Goal: Task Accomplishment & Management: Use online tool/utility

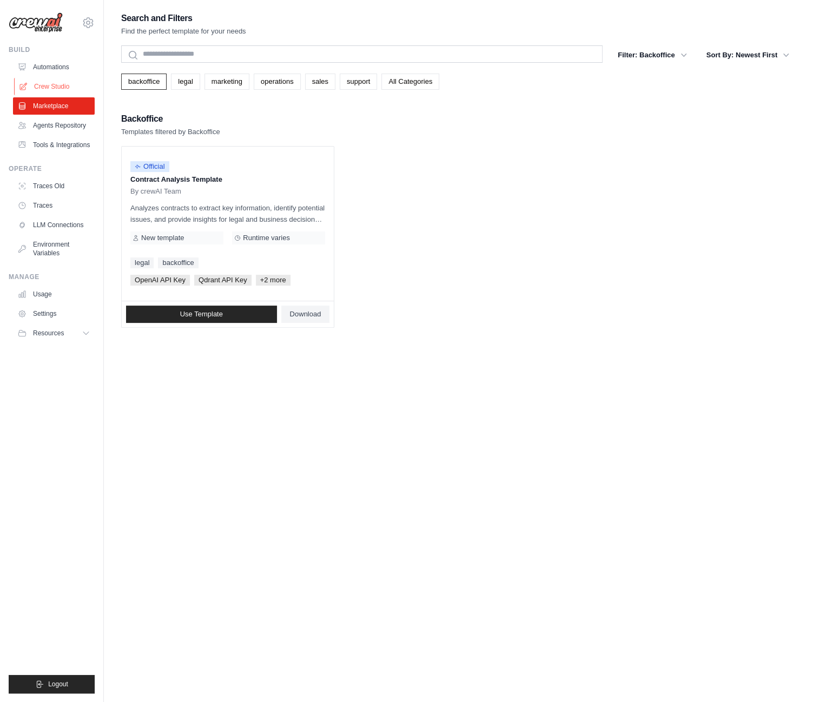
click at [51, 86] on link "Crew Studio" at bounding box center [55, 86] width 82 height 17
click at [50, 68] on link "Automations" at bounding box center [55, 66] width 82 height 17
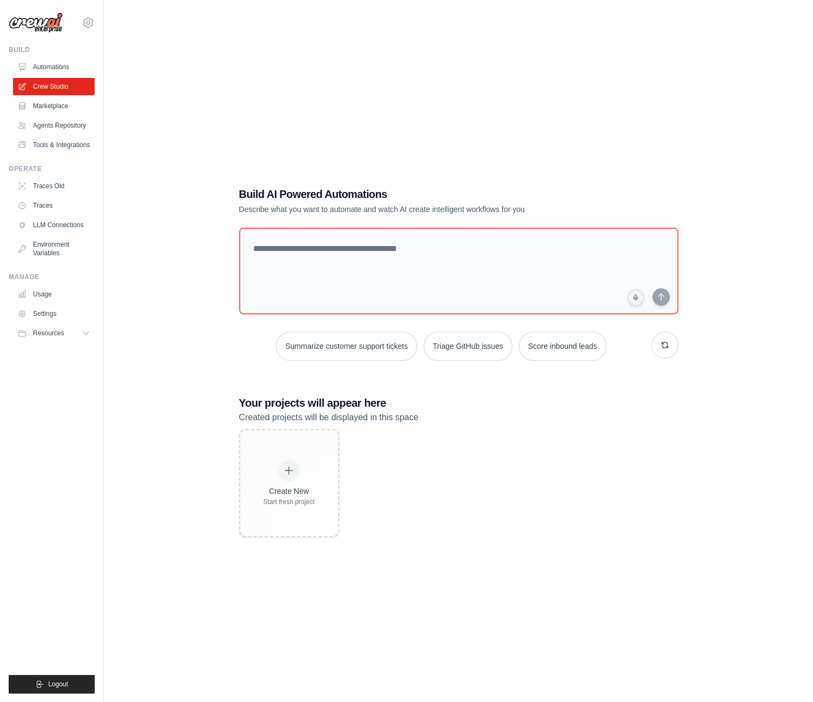
click at [42, 67] on link "Automations" at bounding box center [54, 66] width 82 height 17
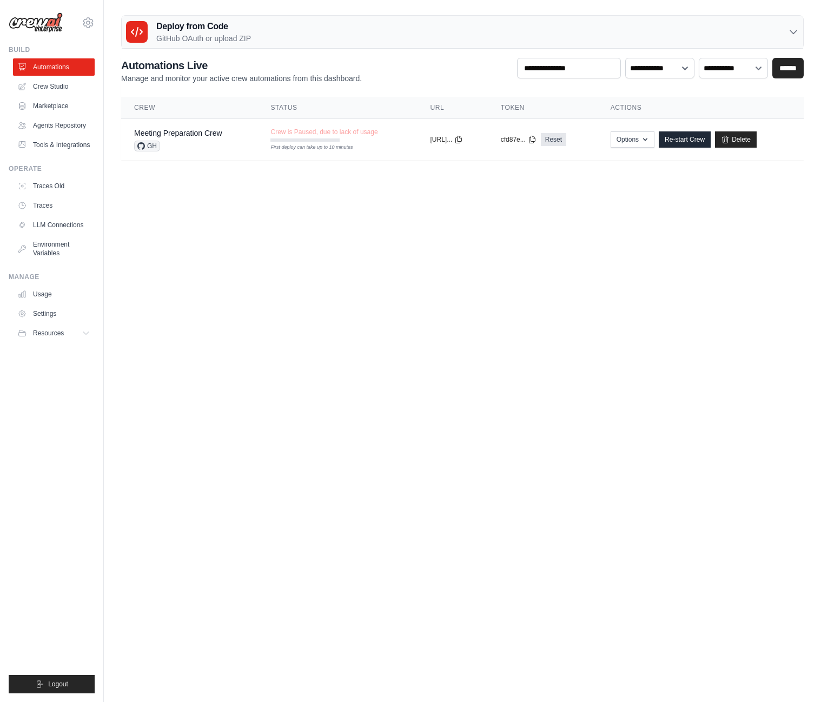
click at [208, 68] on h2 "Automations Live" at bounding box center [241, 65] width 241 height 15
click at [52, 85] on link "Crew Studio" at bounding box center [55, 86] width 82 height 17
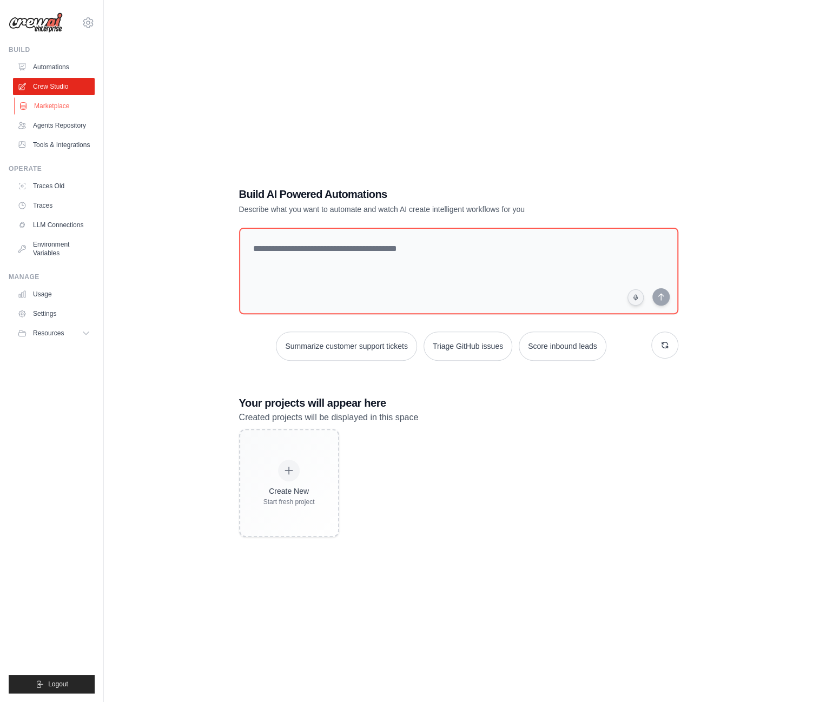
click at [54, 108] on link "Marketplace" at bounding box center [55, 105] width 82 height 17
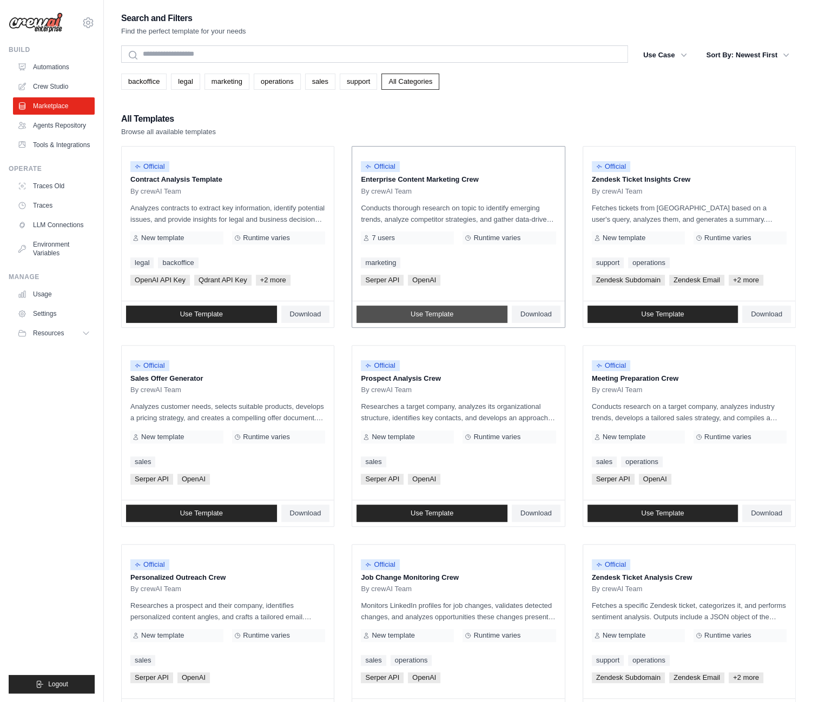
click at [435, 313] on span "Use Template" at bounding box center [432, 314] width 43 height 9
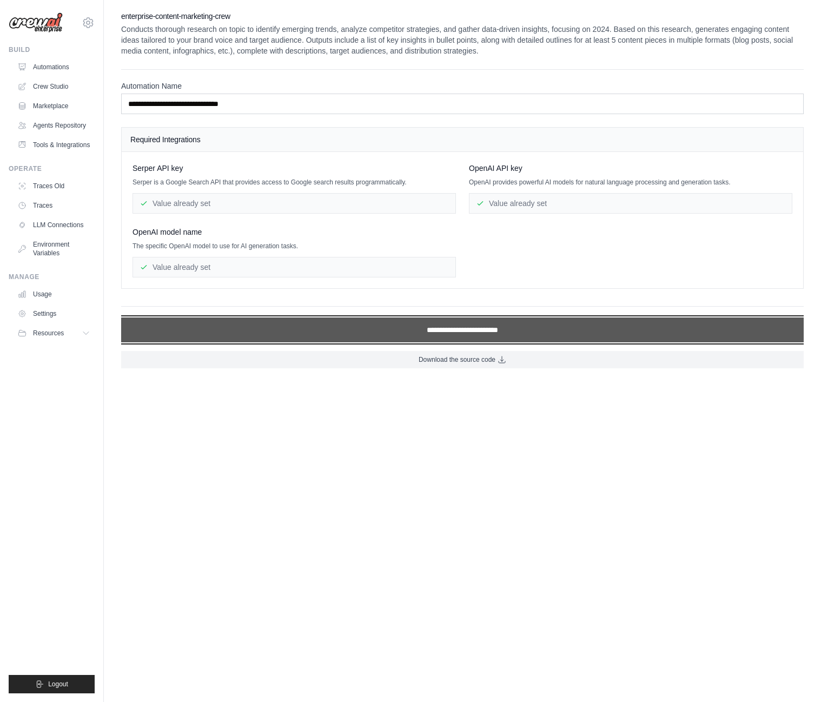
click at [447, 328] on input "**********" at bounding box center [462, 330] width 683 height 25
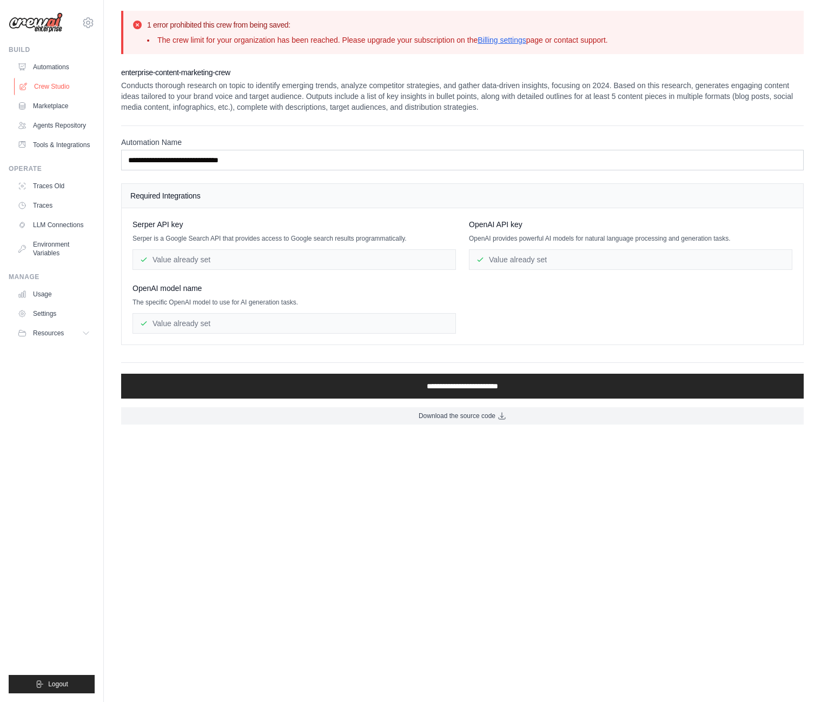
click at [66, 88] on link "Crew Studio" at bounding box center [55, 86] width 82 height 17
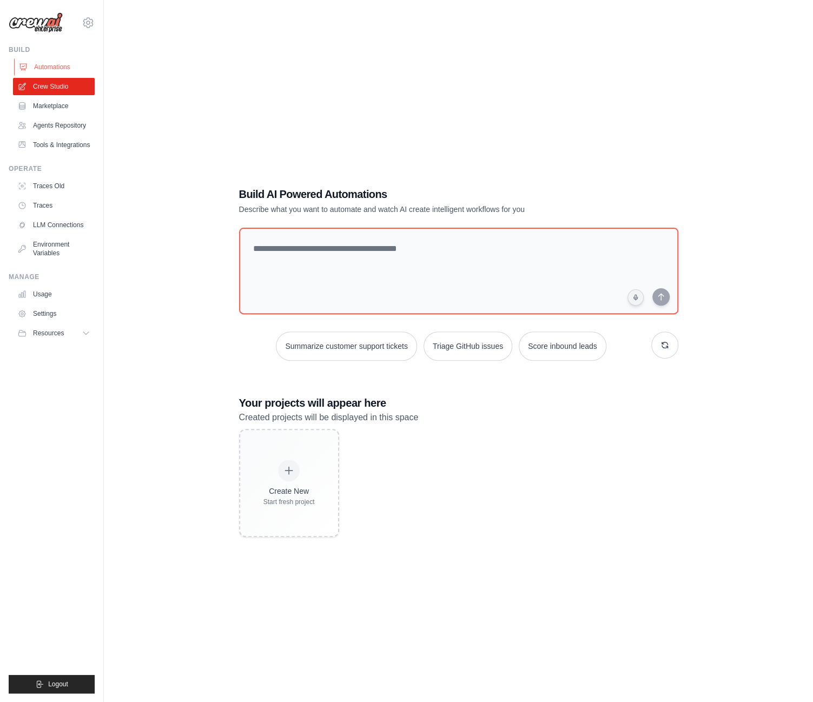
click at [53, 70] on link "Automations" at bounding box center [55, 66] width 82 height 17
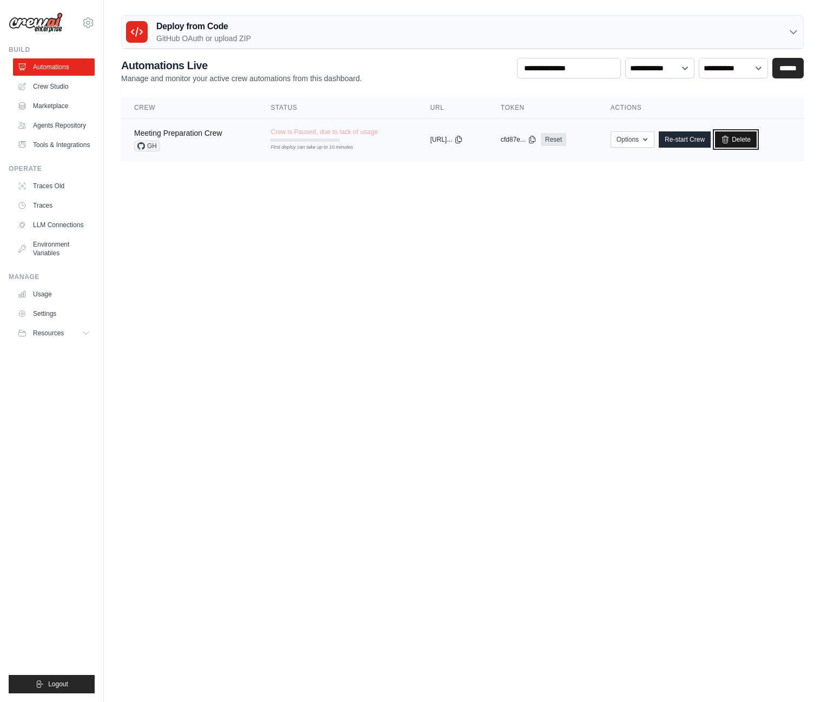
click at [753, 135] on link "Delete" at bounding box center [736, 139] width 42 height 16
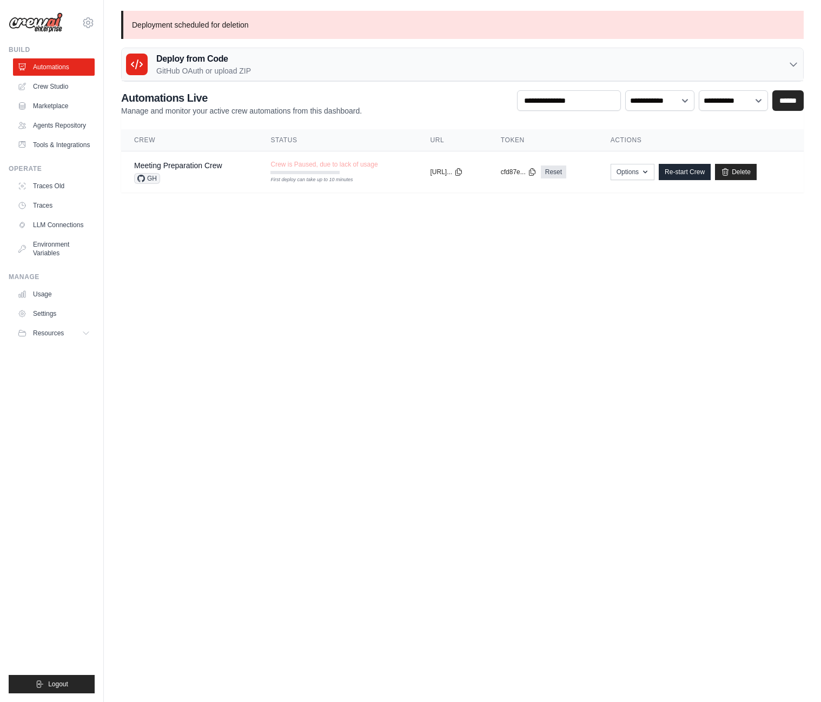
click at [48, 105] on link "Marketplace" at bounding box center [54, 105] width 82 height 17
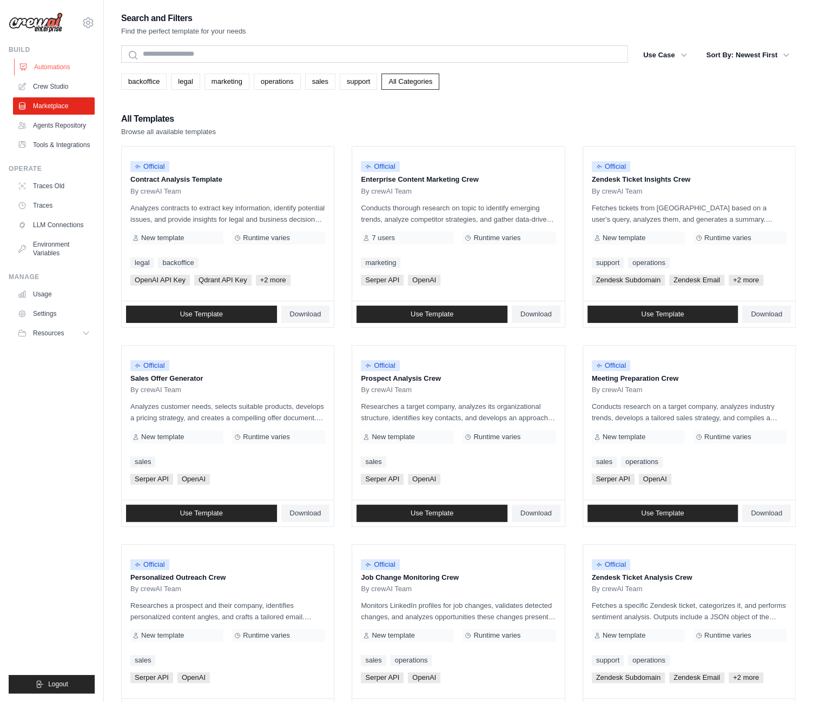
click at [45, 70] on link "Automations" at bounding box center [55, 66] width 82 height 17
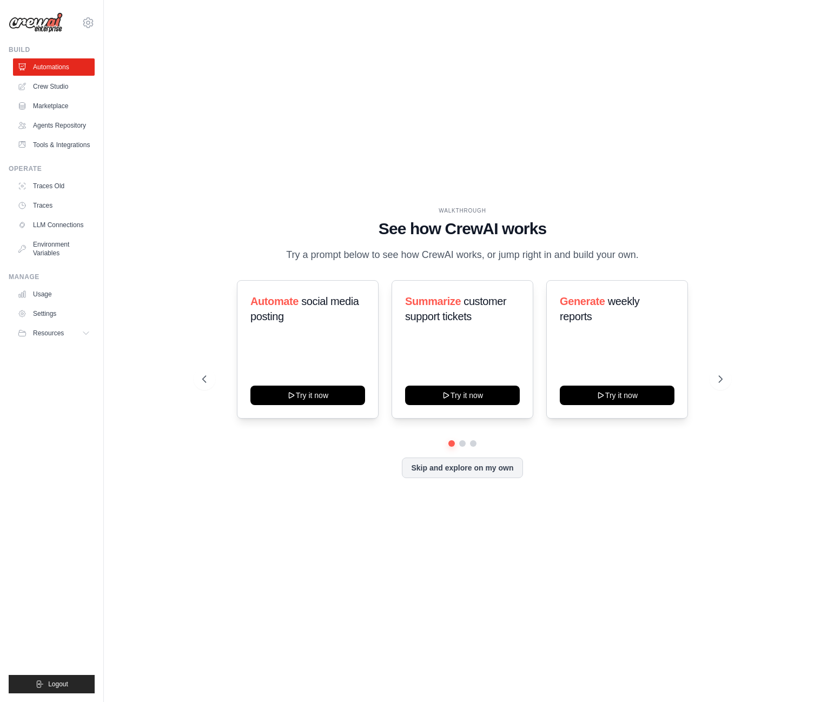
click at [47, 107] on link "Marketplace" at bounding box center [54, 105] width 82 height 17
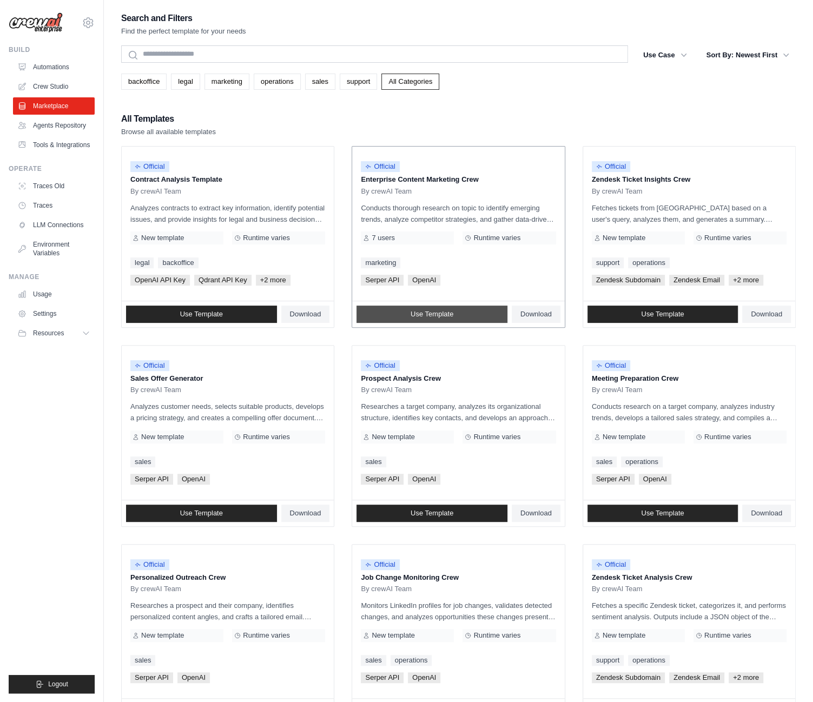
click at [445, 311] on span "Use Template" at bounding box center [432, 314] width 43 height 9
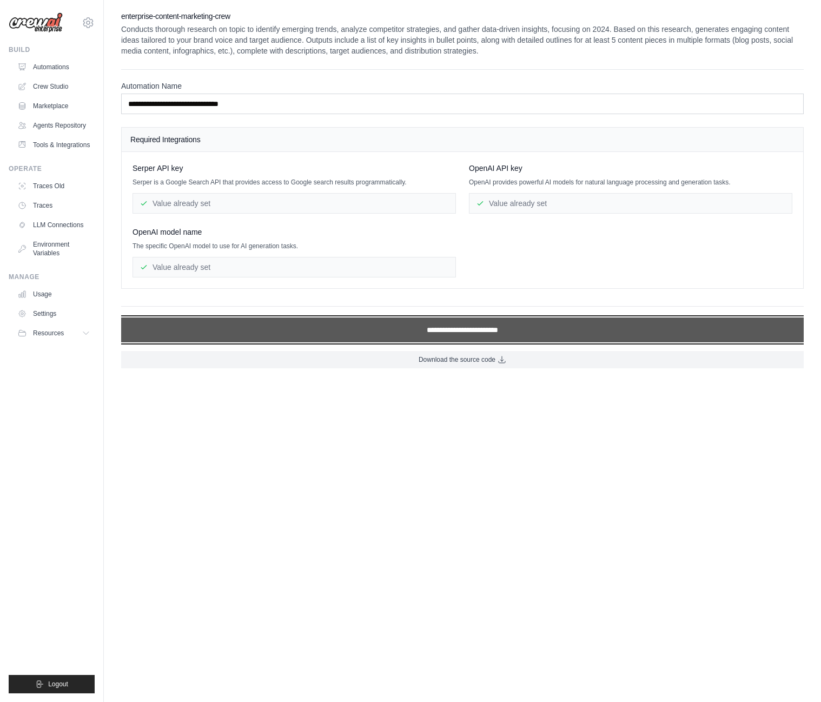
click at [483, 318] on input "**********" at bounding box center [462, 330] width 683 height 25
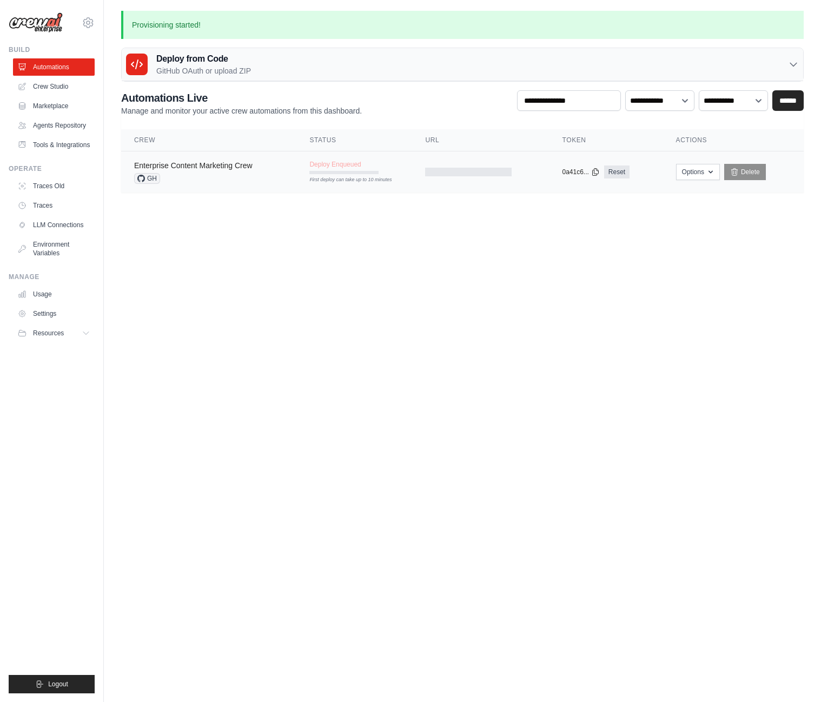
click at [205, 166] on link "Enterprise Content Marketing Crew" at bounding box center [193, 165] width 119 height 9
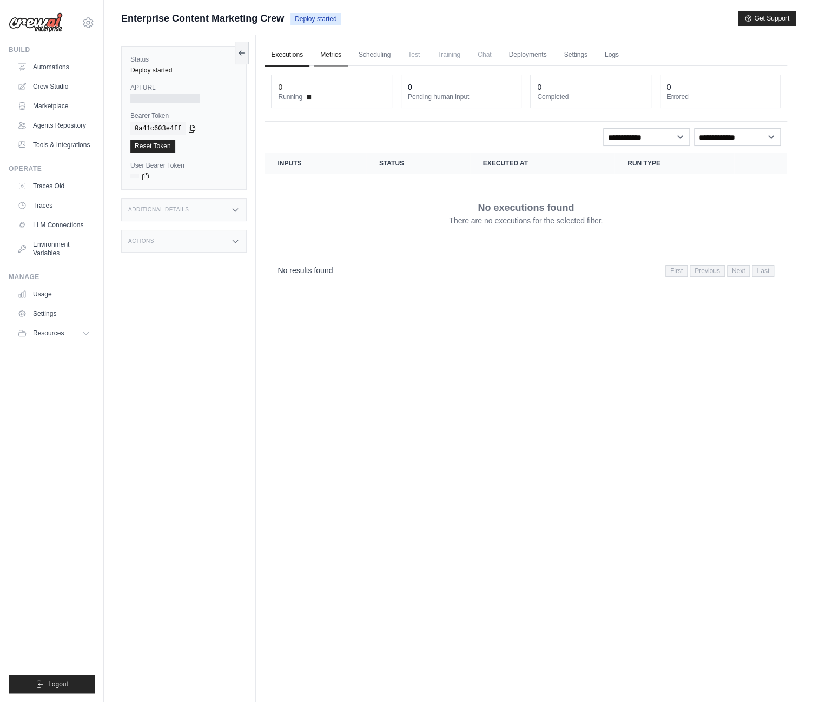
click at [331, 53] on link "Metrics" at bounding box center [331, 55] width 34 height 23
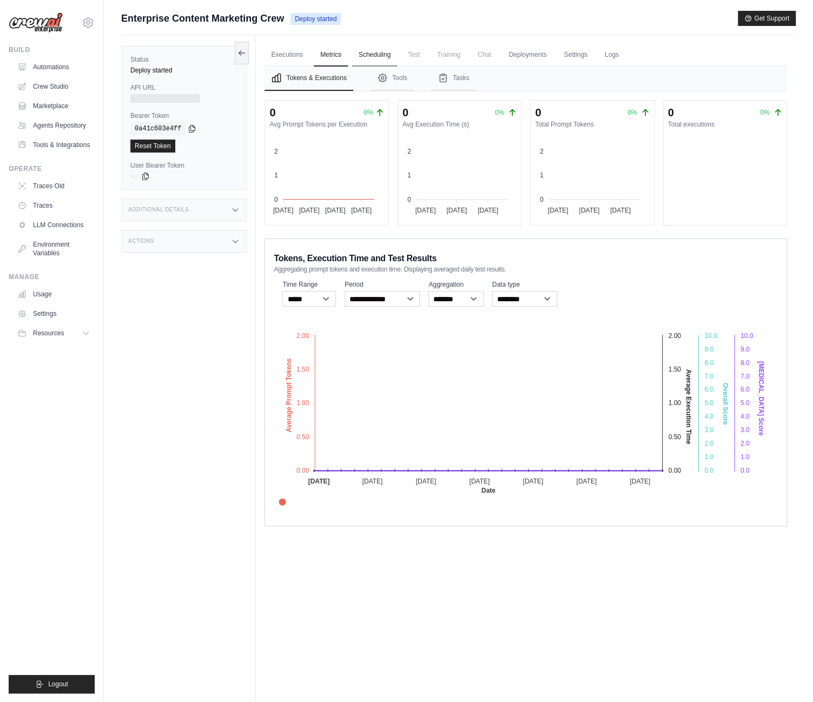
click at [376, 56] on link "Scheduling" at bounding box center [374, 55] width 45 height 23
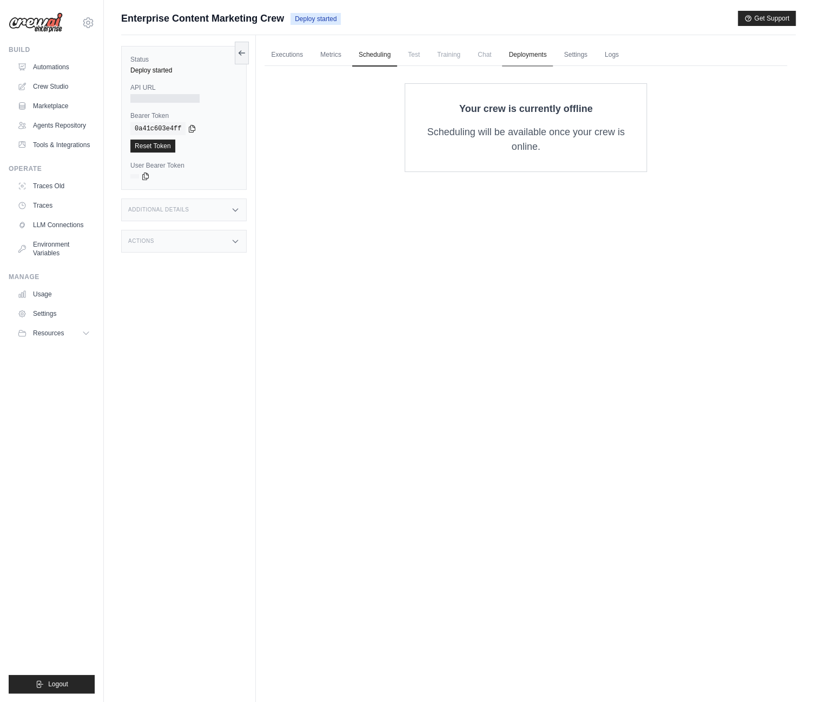
click at [543, 55] on link "Deployments" at bounding box center [527, 55] width 51 height 23
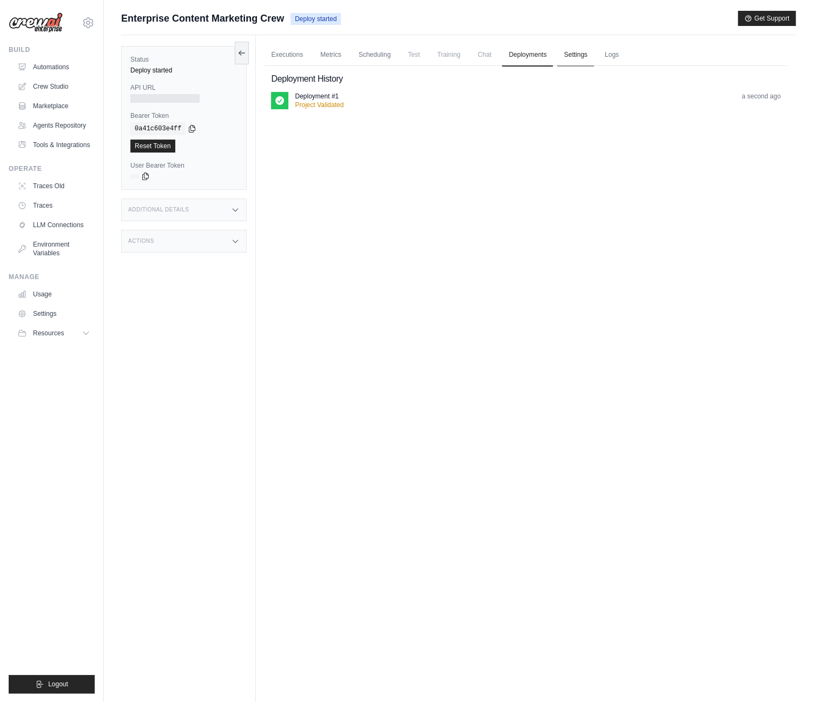
click at [583, 56] on link "Settings" at bounding box center [575, 55] width 36 height 23
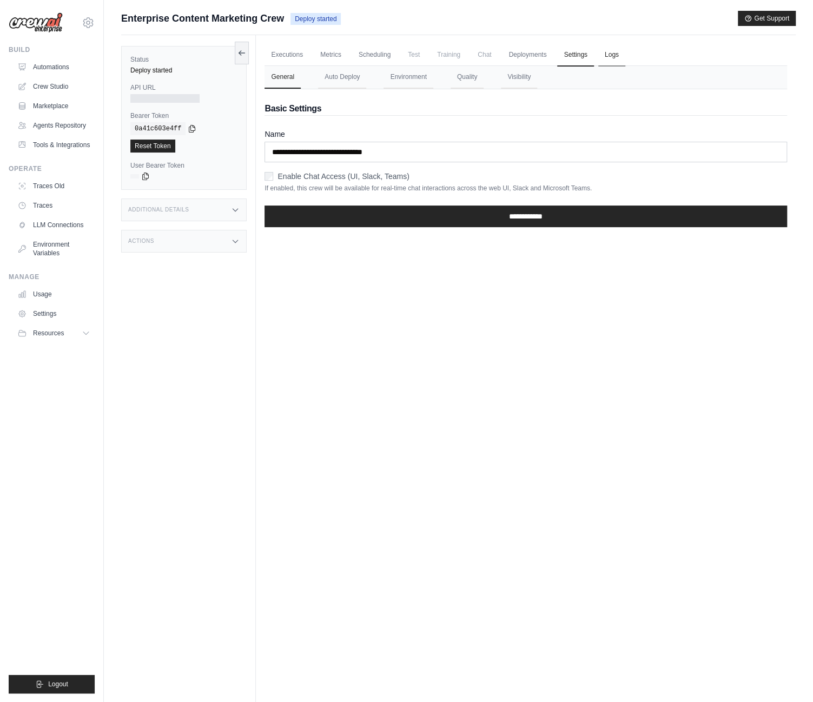
click at [613, 56] on link "Logs" at bounding box center [611, 55] width 27 height 23
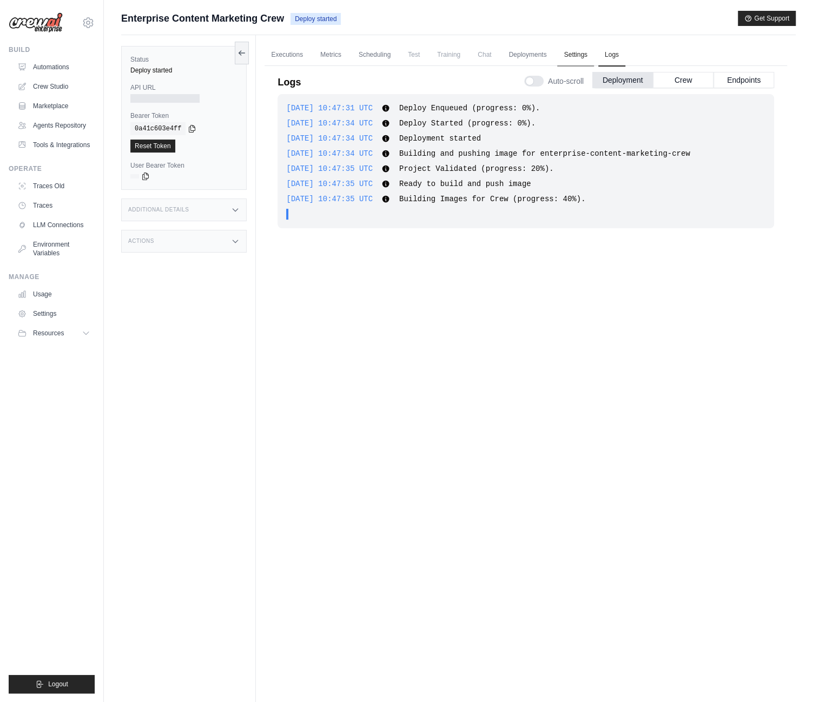
click at [578, 54] on link "Settings" at bounding box center [575, 55] width 36 height 23
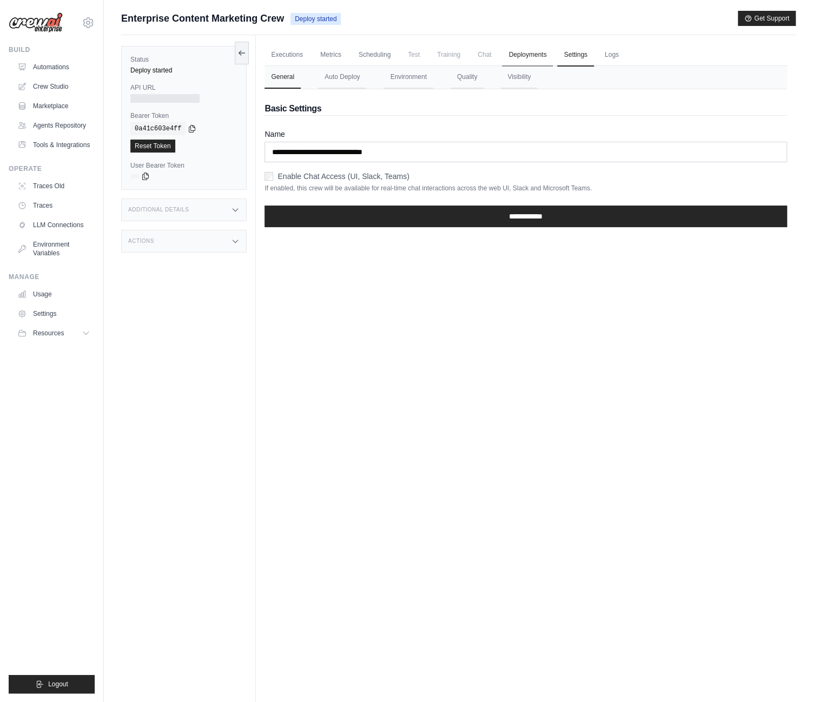
click at [533, 52] on link "Deployments" at bounding box center [527, 55] width 51 height 23
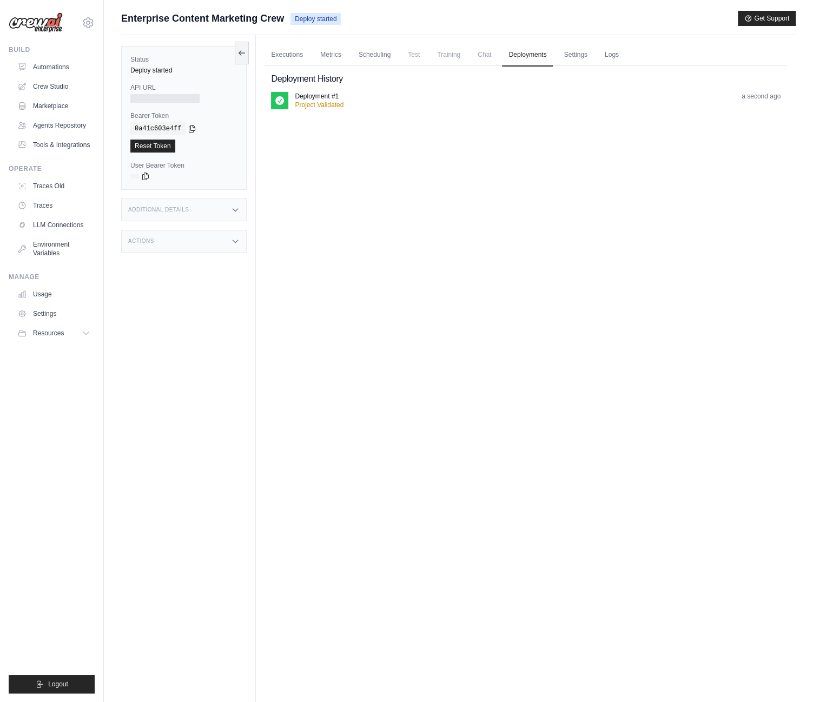
click at [485, 52] on span "Chat" at bounding box center [484, 55] width 27 height 22
click at [450, 56] on span "Training" at bounding box center [449, 55] width 36 height 22
click at [405, 57] on span "Test" at bounding box center [414, 55] width 25 height 22
click at [371, 55] on link "Scheduling" at bounding box center [374, 55] width 45 height 23
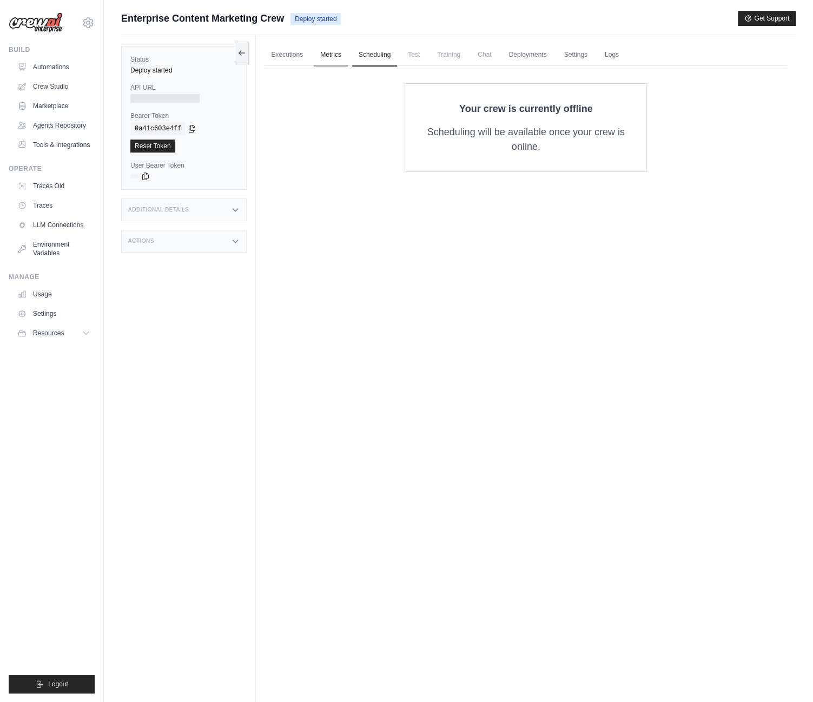
click at [322, 52] on link "Metrics" at bounding box center [331, 55] width 34 height 23
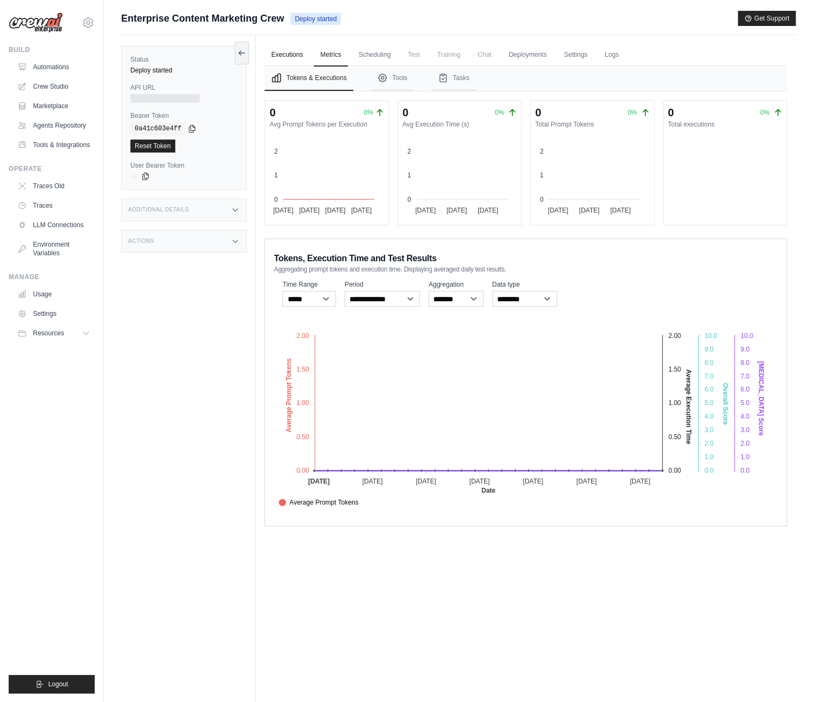
click at [272, 56] on link "Executions" at bounding box center [287, 55] width 45 height 23
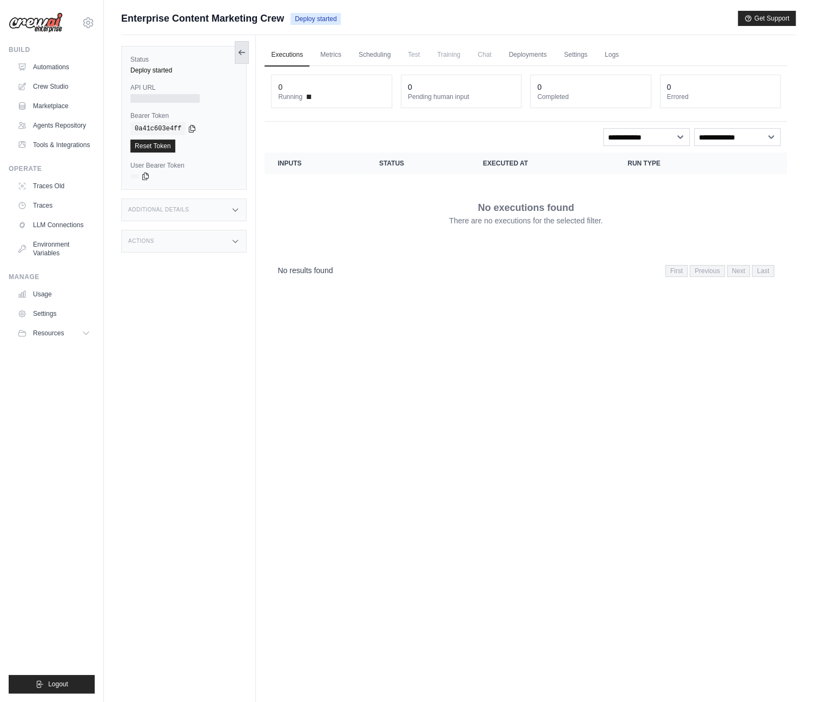
click at [239, 50] on icon at bounding box center [242, 52] width 9 height 9
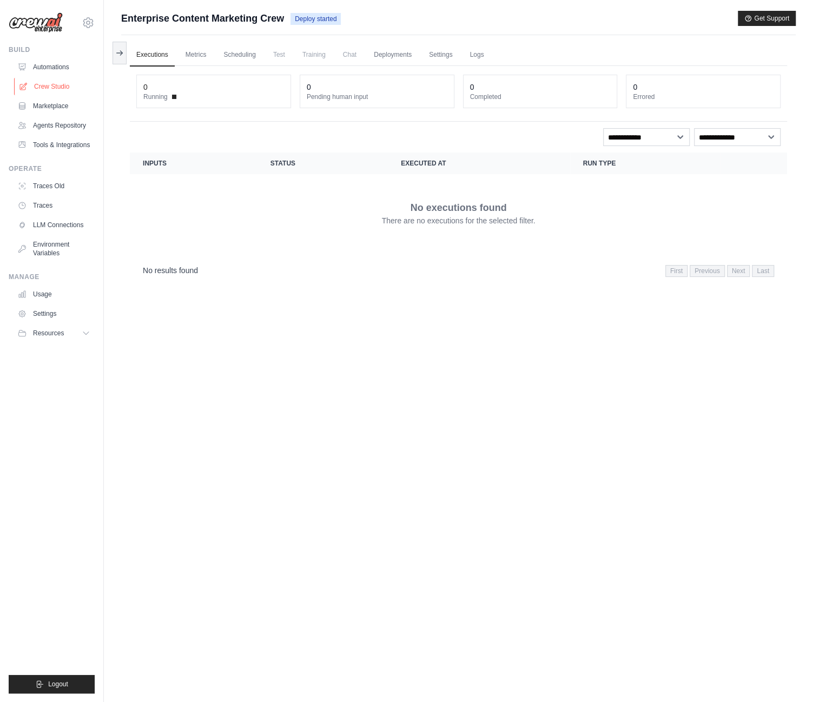
click at [51, 85] on link "Crew Studio" at bounding box center [55, 86] width 82 height 17
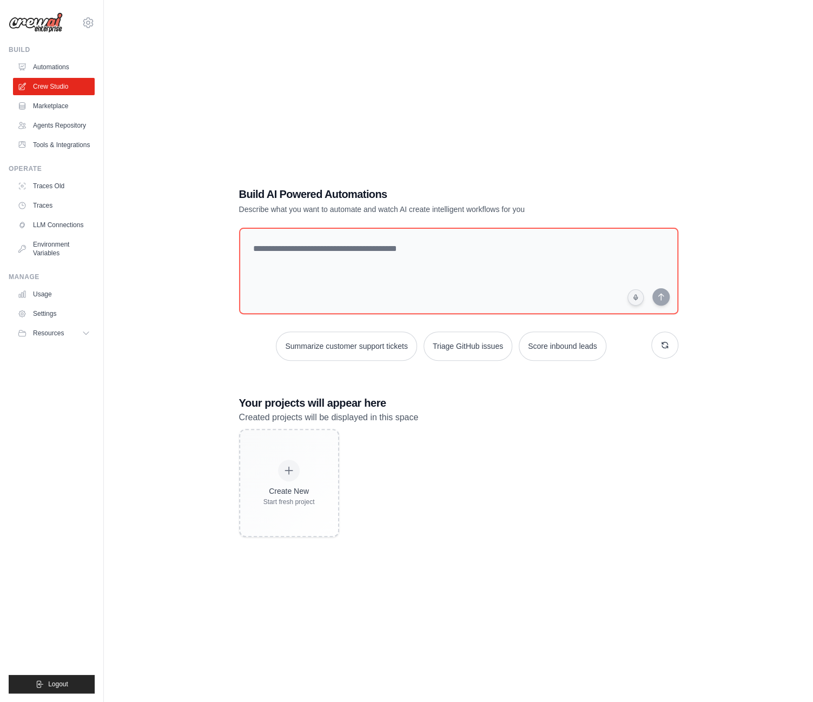
click at [48, 65] on link "Automations" at bounding box center [54, 66] width 82 height 17
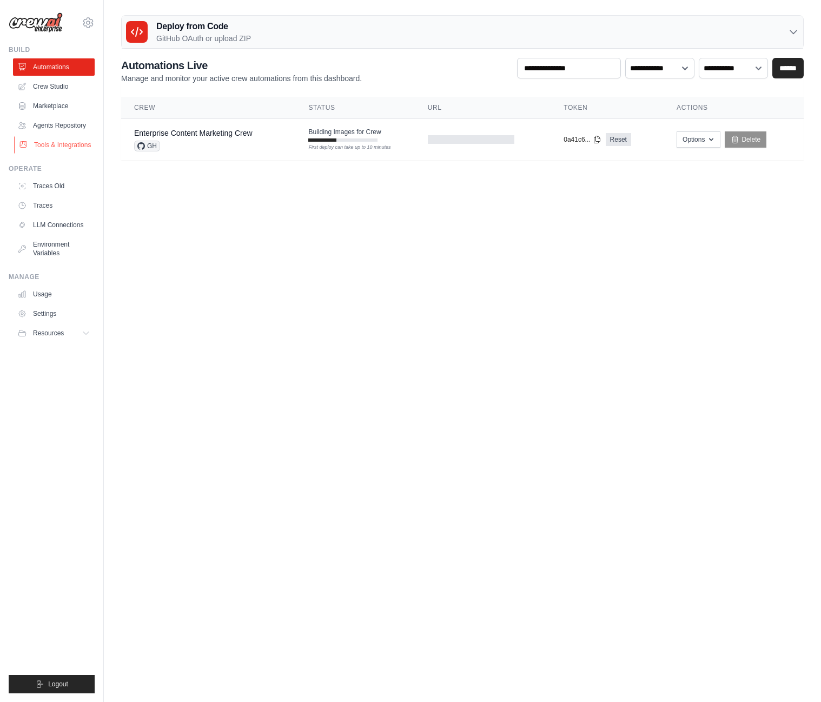
click at [59, 147] on link "Tools & Integrations" at bounding box center [55, 144] width 82 height 17
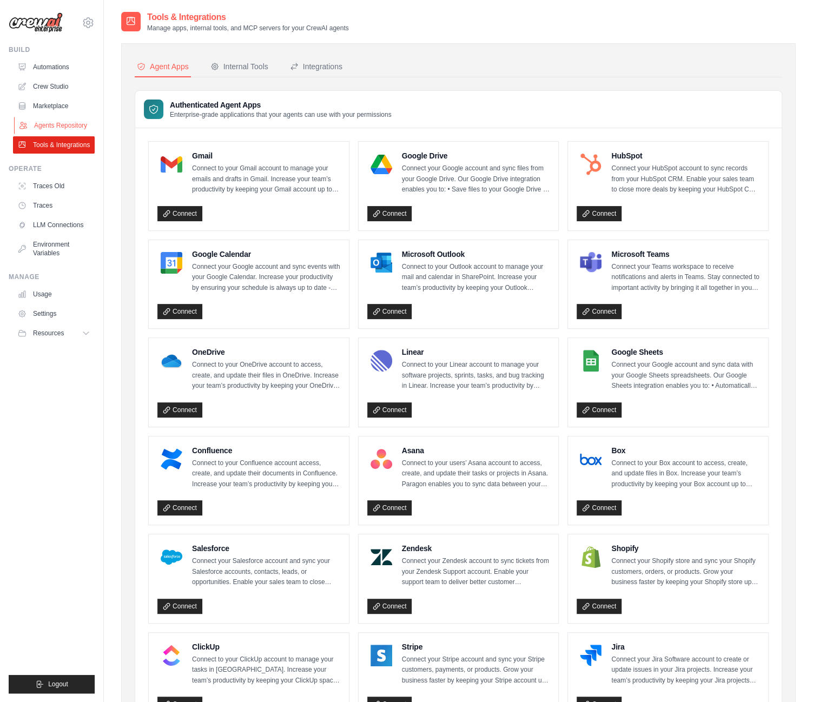
click at [52, 123] on link "Agents Repository" at bounding box center [55, 125] width 82 height 17
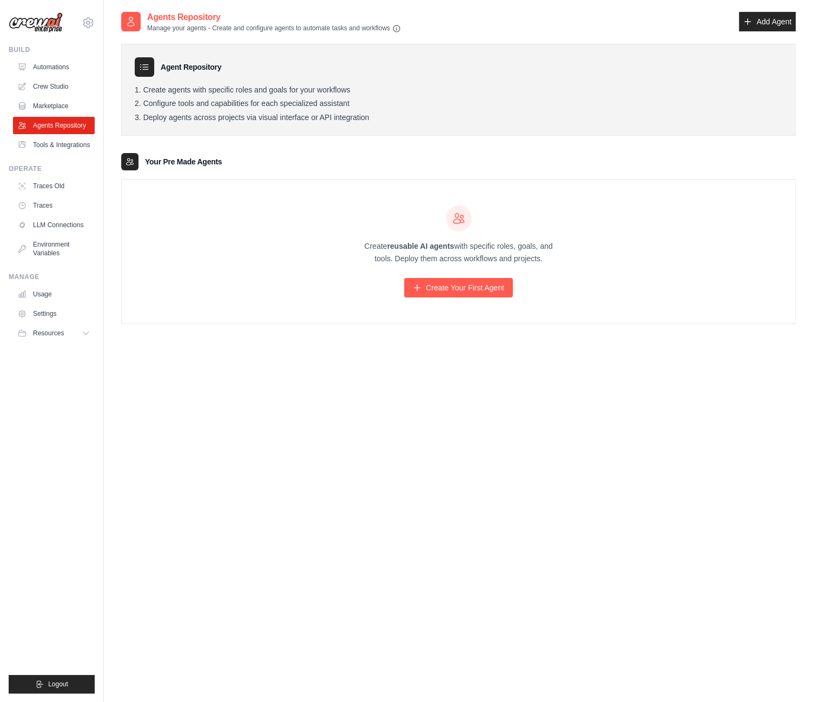
click at [49, 102] on link "Marketplace" at bounding box center [54, 105] width 82 height 17
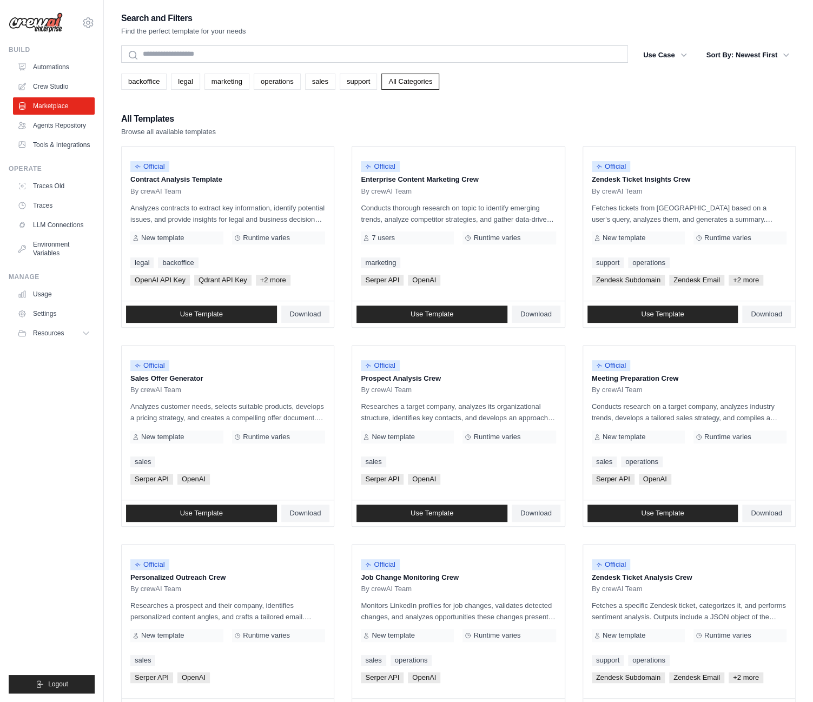
click at [51, 87] on link "Crew Studio" at bounding box center [54, 86] width 82 height 17
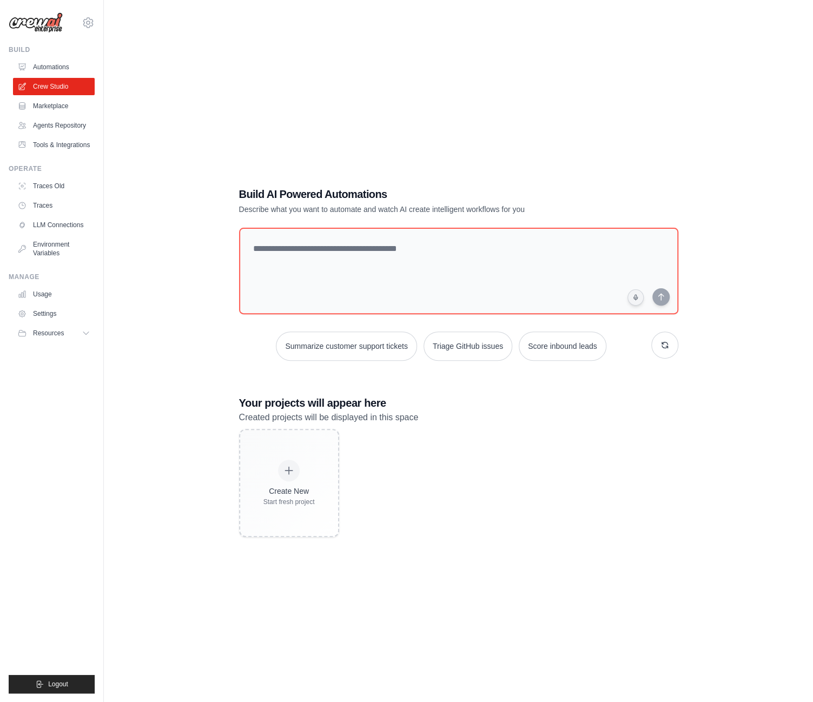
click at [54, 57] on div "Build Automations Crew Studio Marketplace Agents Repository" at bounding box center [52, 99] width 86 height 108
click at [48, 63] on link "Automations" at bounding box center [55, 66] width 82 height 17
